Goal: Transaction & Acquisition: Purchase product/service

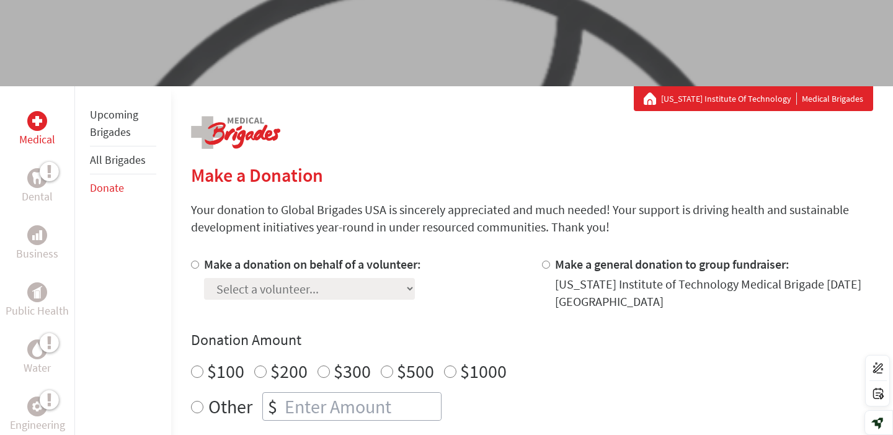
scroll to position [155, 0]
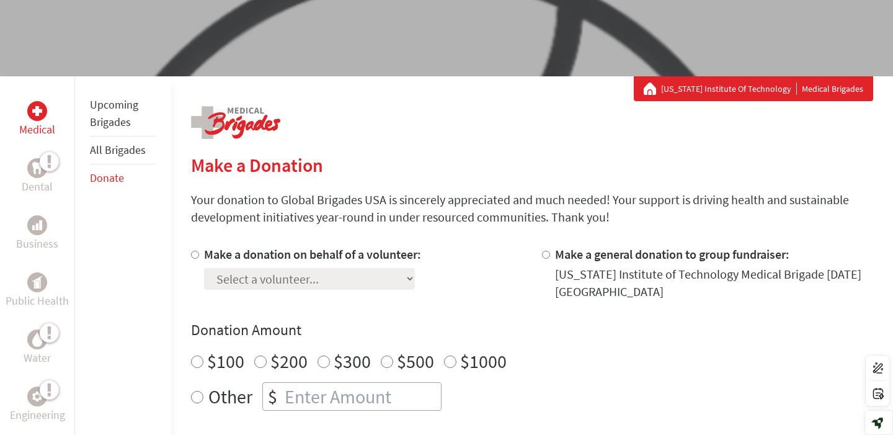
click at [194, 256] on input "Make a donation on behalf of a volunteer:" at bounding box center [195, 255] width 8 height 8
radio input "true"
click at [250, 279] on select "Select a volunteer... [PERSON_NAME] [PERSON_NAME] [PERSON_NAME] [PERSON_NAME] […" at bounding box center [309, 279] width 211 height 22
select select "0D2FF986-8854-11F0-9E6E-42010A400005"
click at [204, 268] on select "Select a volunteer... [PERSON_NAME] [PERSON_NAME] [PERSON_NAME] [PERSON_NAME] […" at bounding box center [309, 279] width 211 height 22
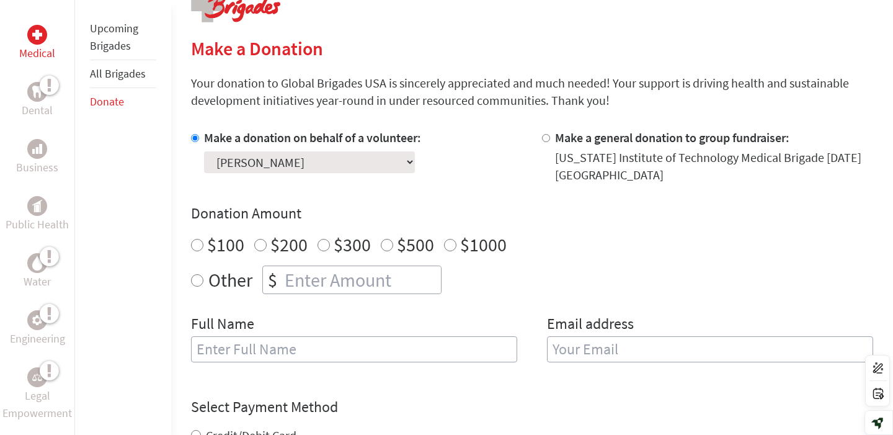
scroll to position [274, 0]
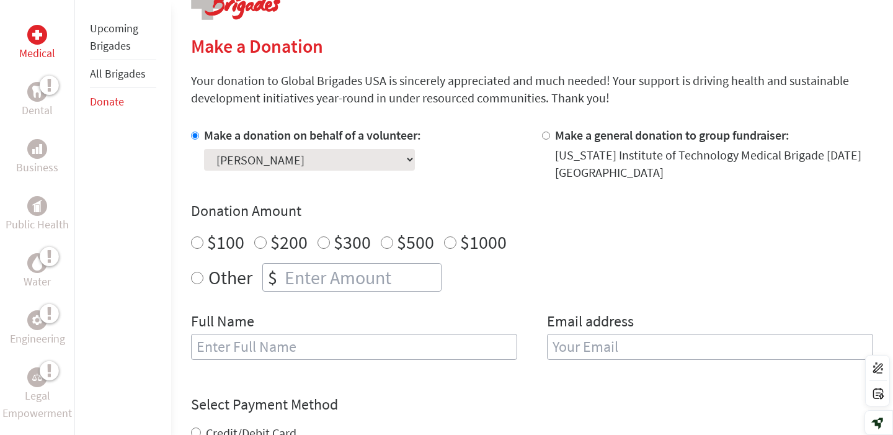
radio input "true"
click at [309, 265] on input "number" at bounding box center [361, 277] width 159 height 27
type input "250"
click at [323, 351] on input "text" at bounding box center [354, 347] width 326 height 26
type input "Raaga [PERSON_NAME]"
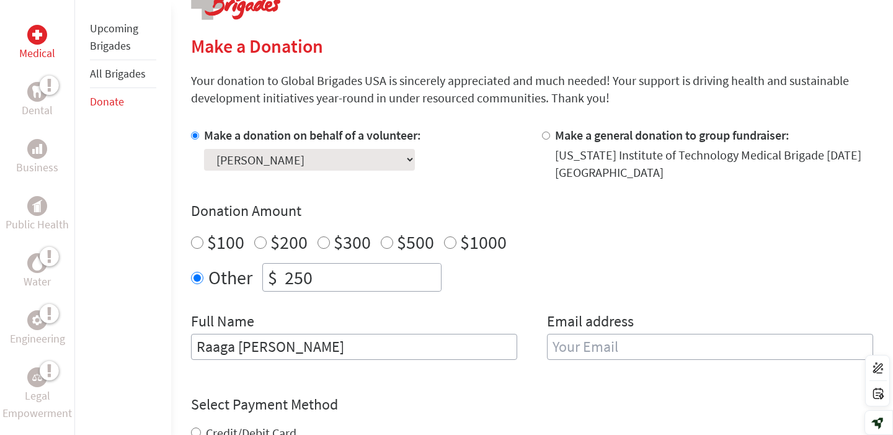
type input "[EMAIL_ADDRESS][DOMAIN_NAME]"
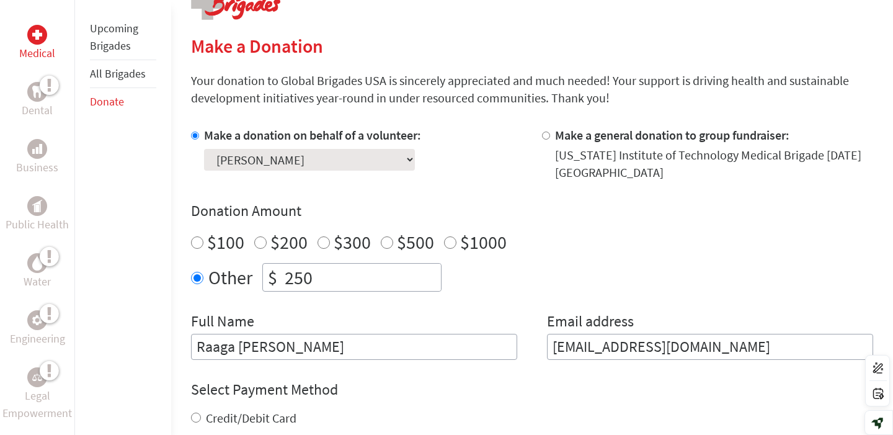
click at [261, 342] on input "Raaga [PERSON_NAME]" at bounding box center [354, 347] width 326 height 26
click at [261, 343] on input "Raaga [PERSON_NAME]" at bounding box center [354, 347] width 326 height 26
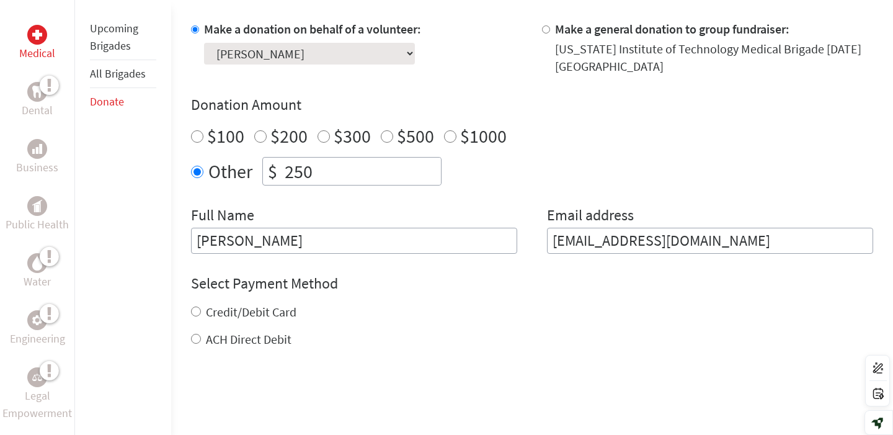
scroll to position [383, 0]
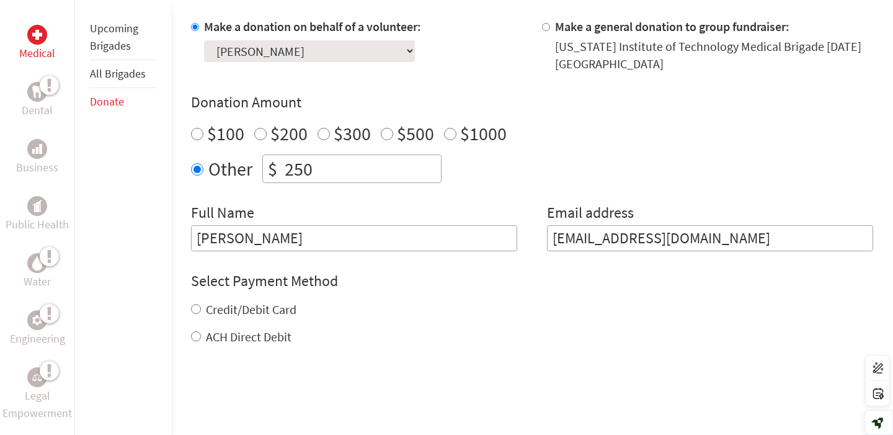
type input "[PERSON_NAME]"
click at [225, 314] on label "Credit/Debit Card" at bounding box center [251, 310] width 91 height 16
click at [201, 314] on input "Credit/Debit Card" at bounding box center [196, 309] width 10 height 10
radio input "true"
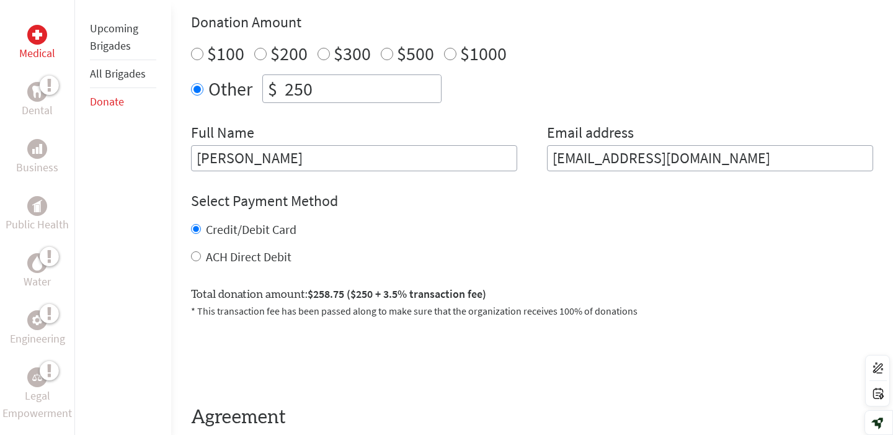
scroll to position [466, 0]
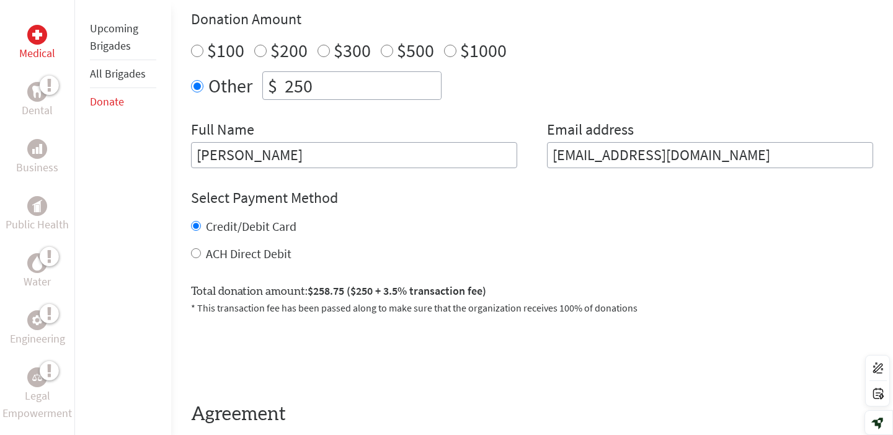
click at [607, 18] on h4 "Donation Amount" at bounding box center [532, 19] width 682 height 20
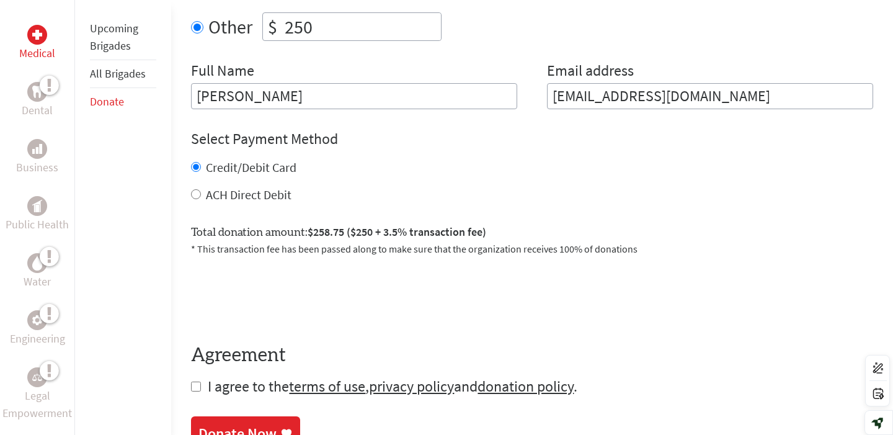
scroll to position [527, 0]
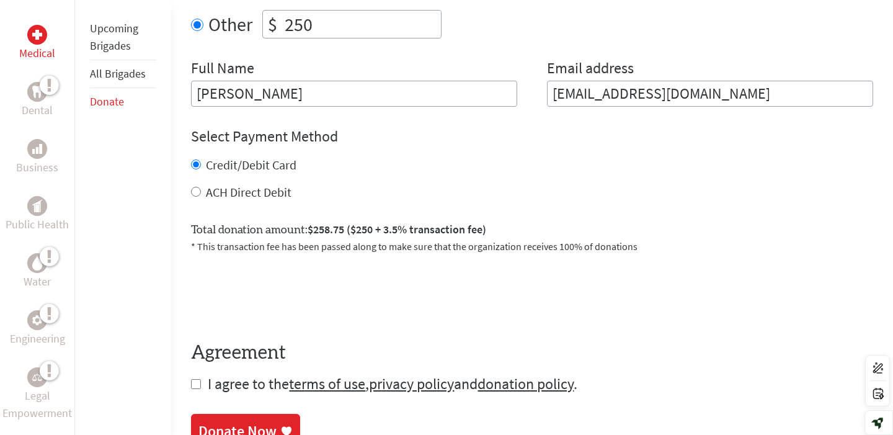
click at [195, 380] on input "checkbox" at bounding box center [196, 384] width 10 height 10
checkbox input "true"
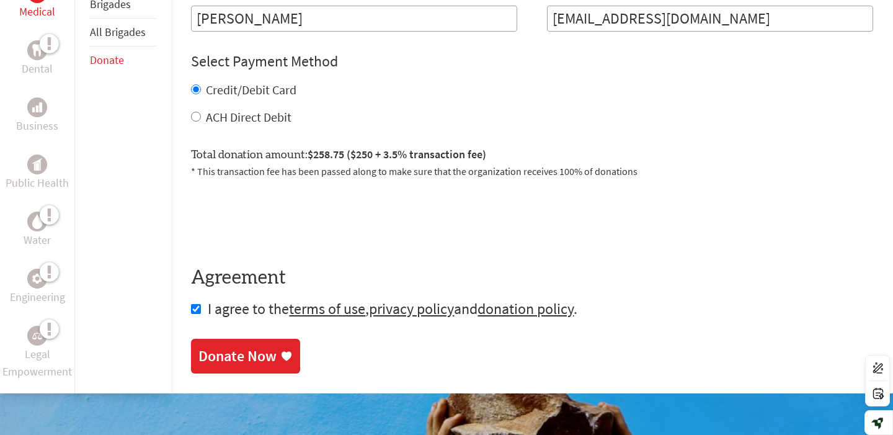
scroll to position [609, 0]
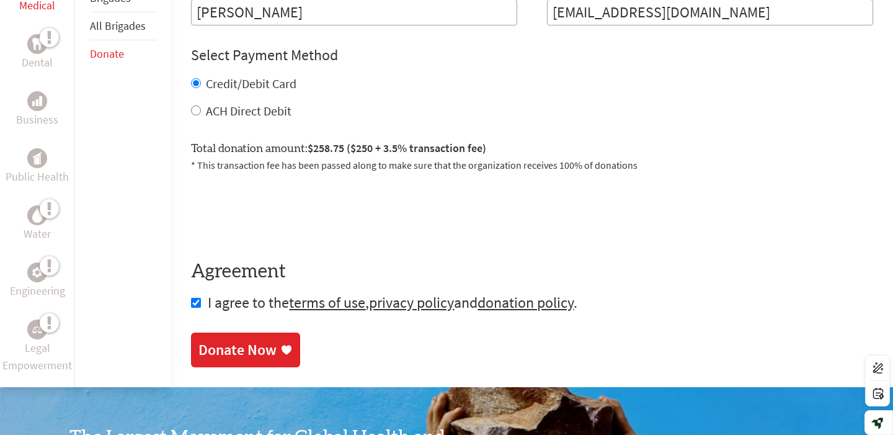
click at [236, 353] on div "Donate Now" at bounding box center [238, 350] width 78 height 20
